Goal: Transaction & Acquisition: Subscribe to service/newsletter

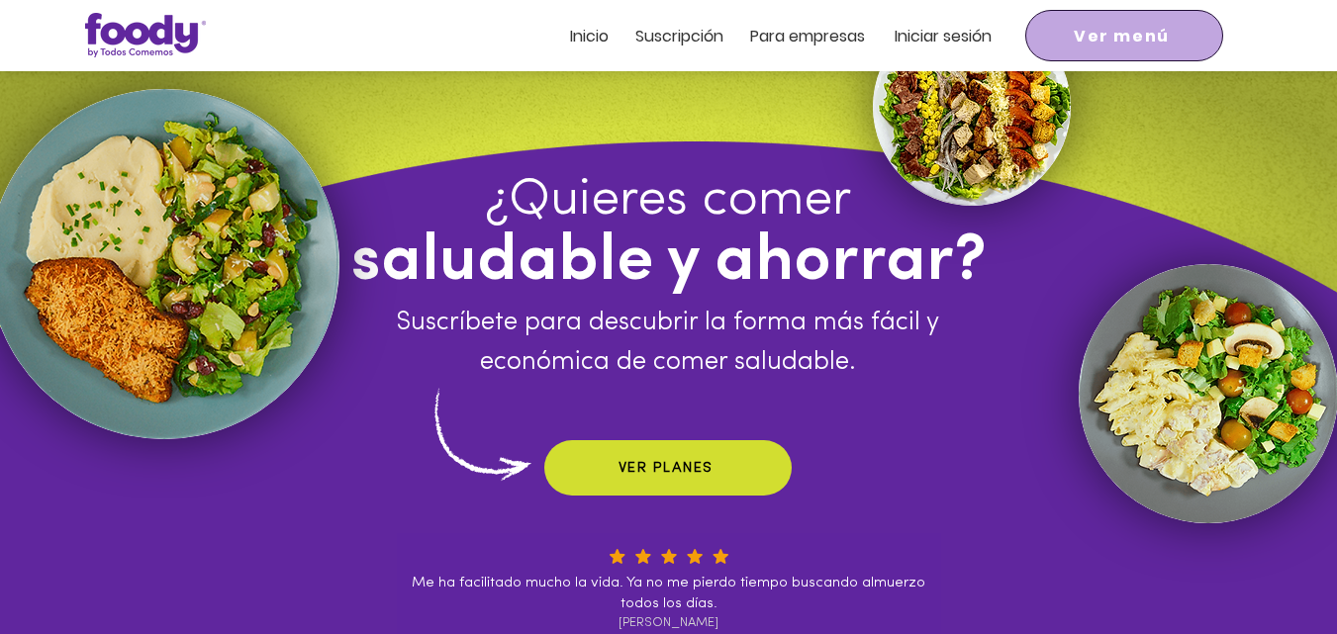
click at [1129, 31] on span "Ver menú" at bounding box center [1122, 36] width 96 height 25
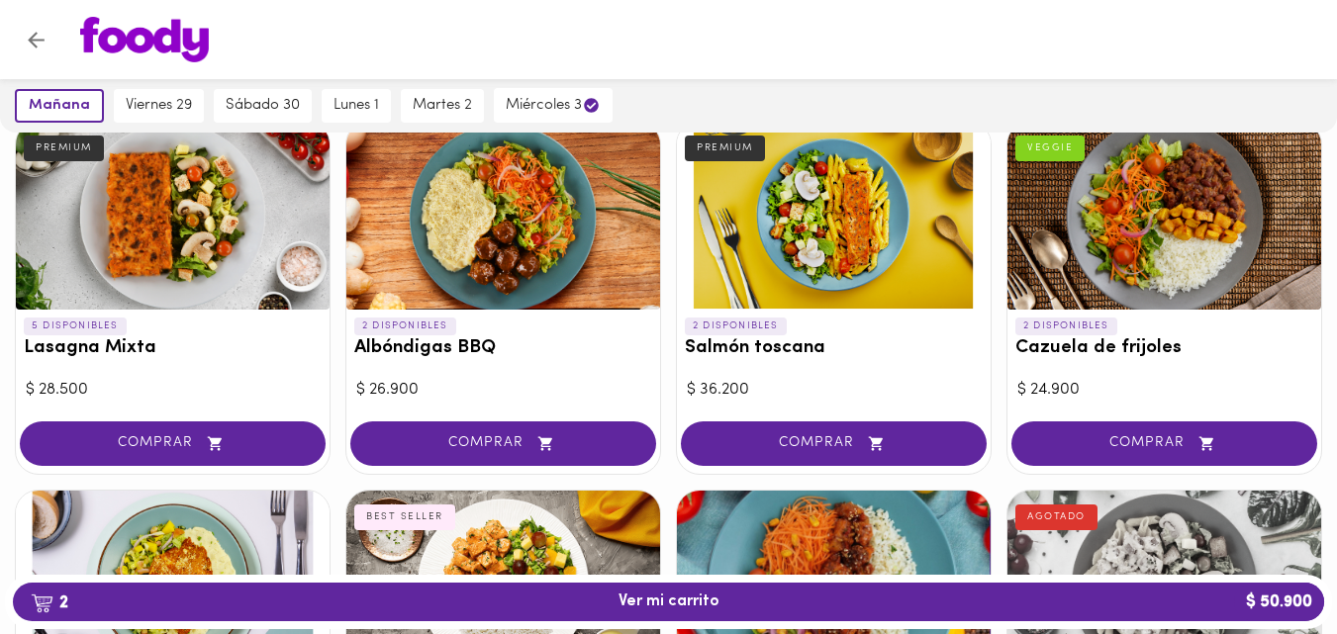
scroll to position [1385, 0]
